Goal: Task Accomplishment & Management: Manage account settings

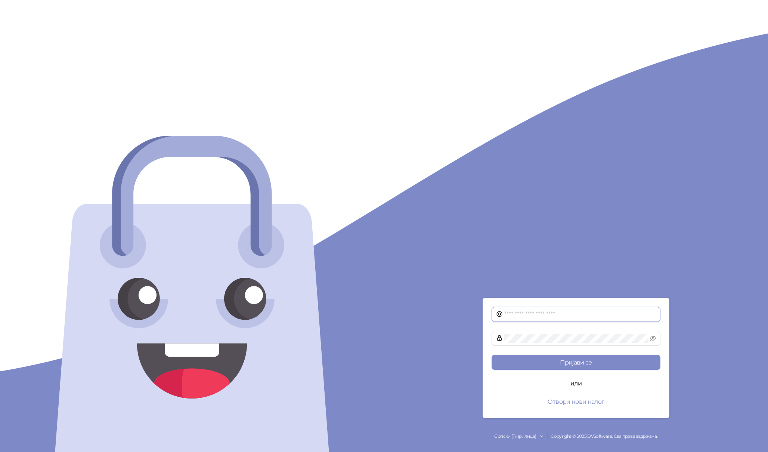
click at [523, 313] on input "text" at bounding box center [581, 314] width 152 height 9
type input "**********"
click at [492, 355] on button "Пријави се" at bounding box center [576, 362] width 169 height 15
